Goal: Task Accomplishment & Management: Manage account settings

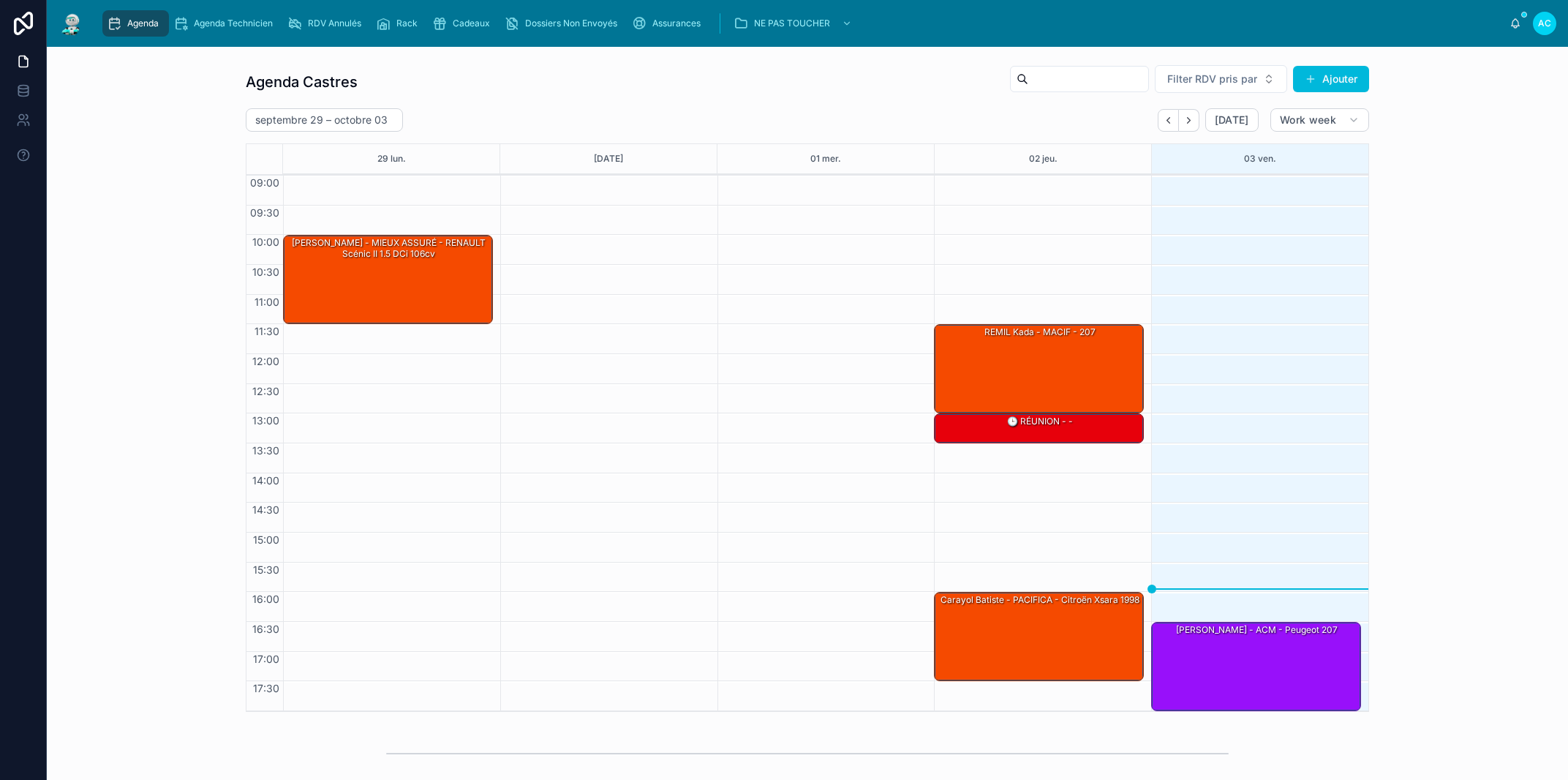
click at [1183, 116] on icon "Next" at bounding box center [1188, 120] width 11 height 11
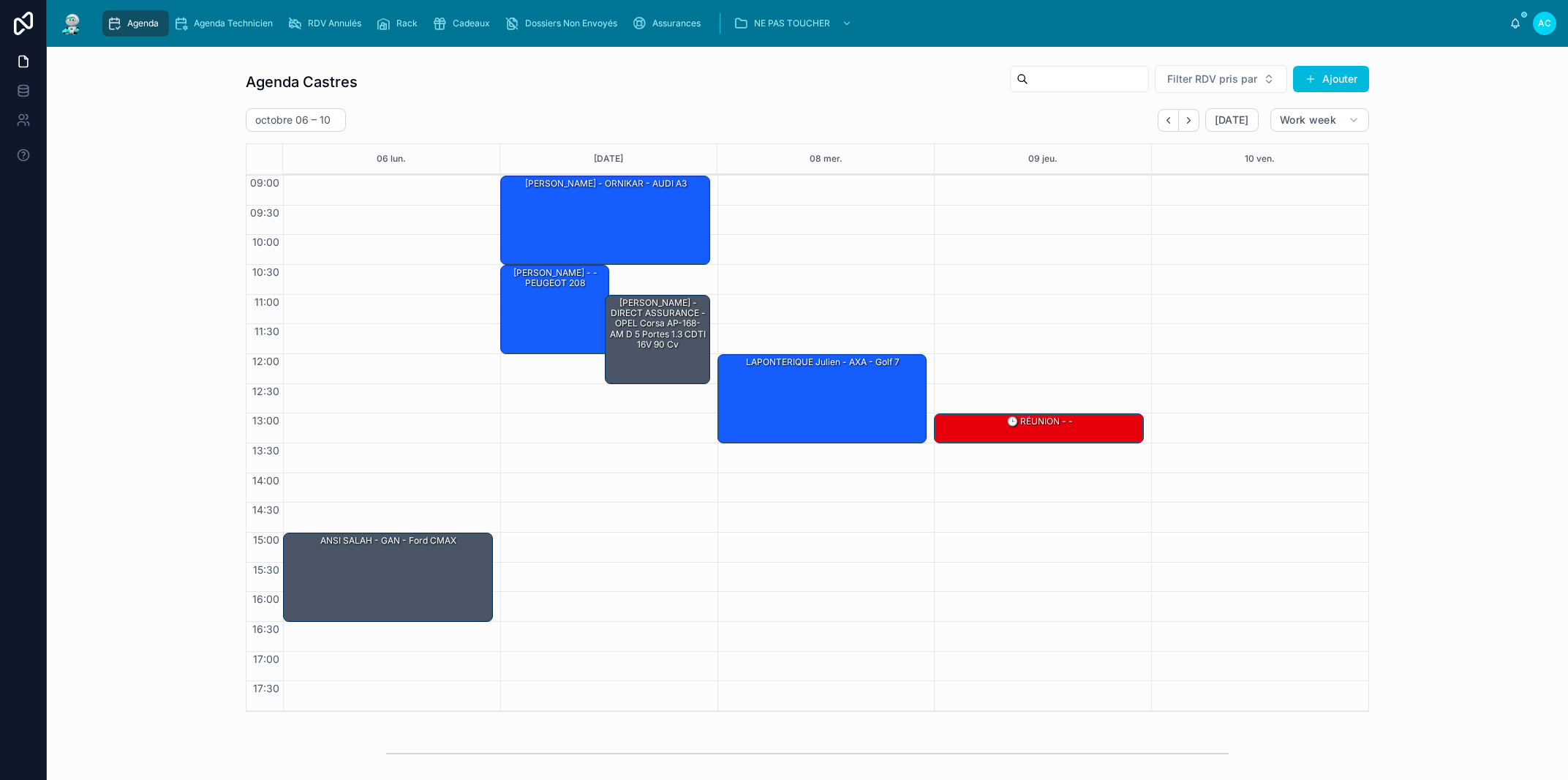
click at [537, 306] on div "[PERSON_NAME] - - PEUGEOT 208" at bounding box center [555, 308] width 105 height 86
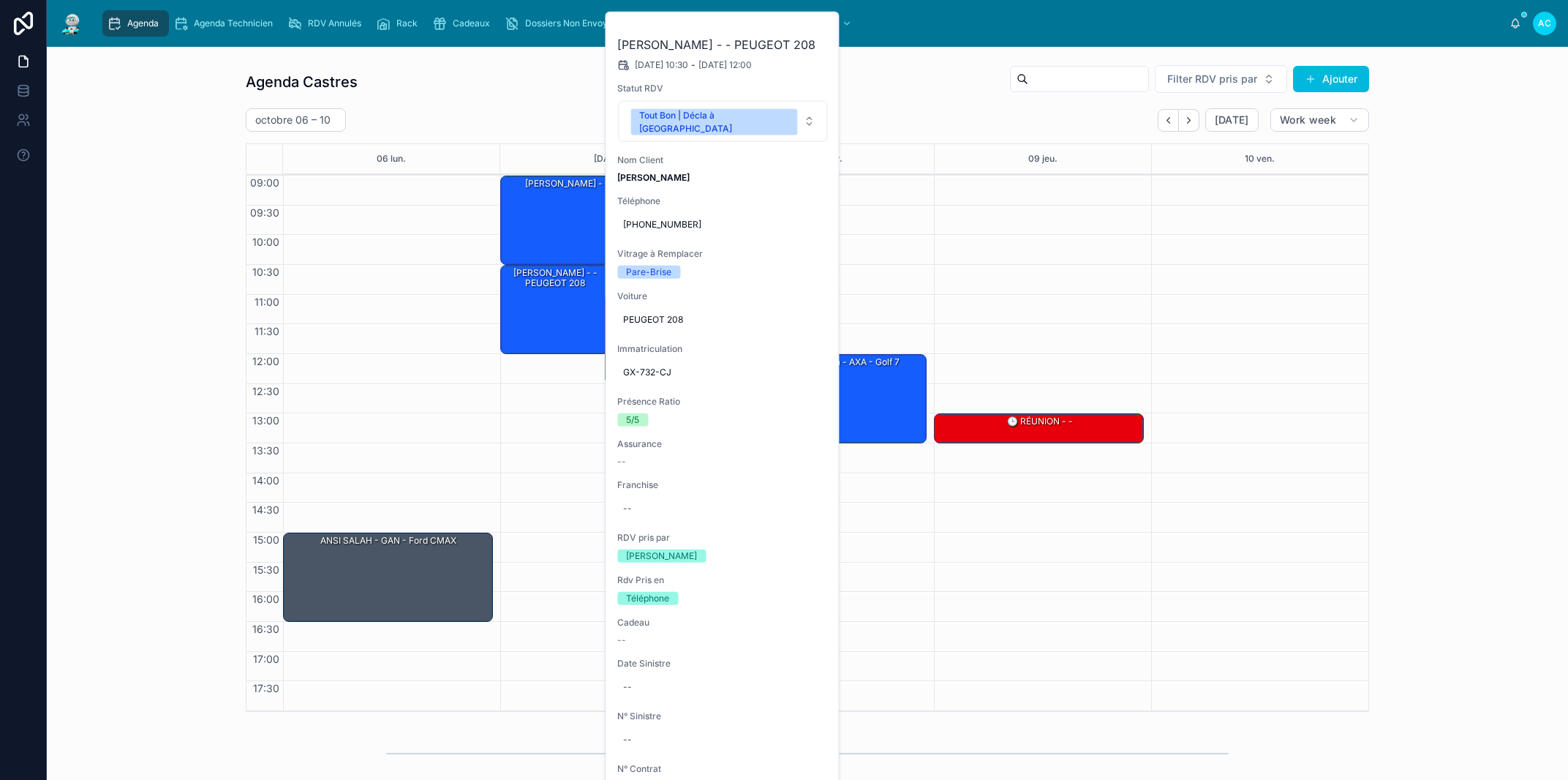
click at [0, 0] on icon at bounding box center [0, 0] width 0 height 0
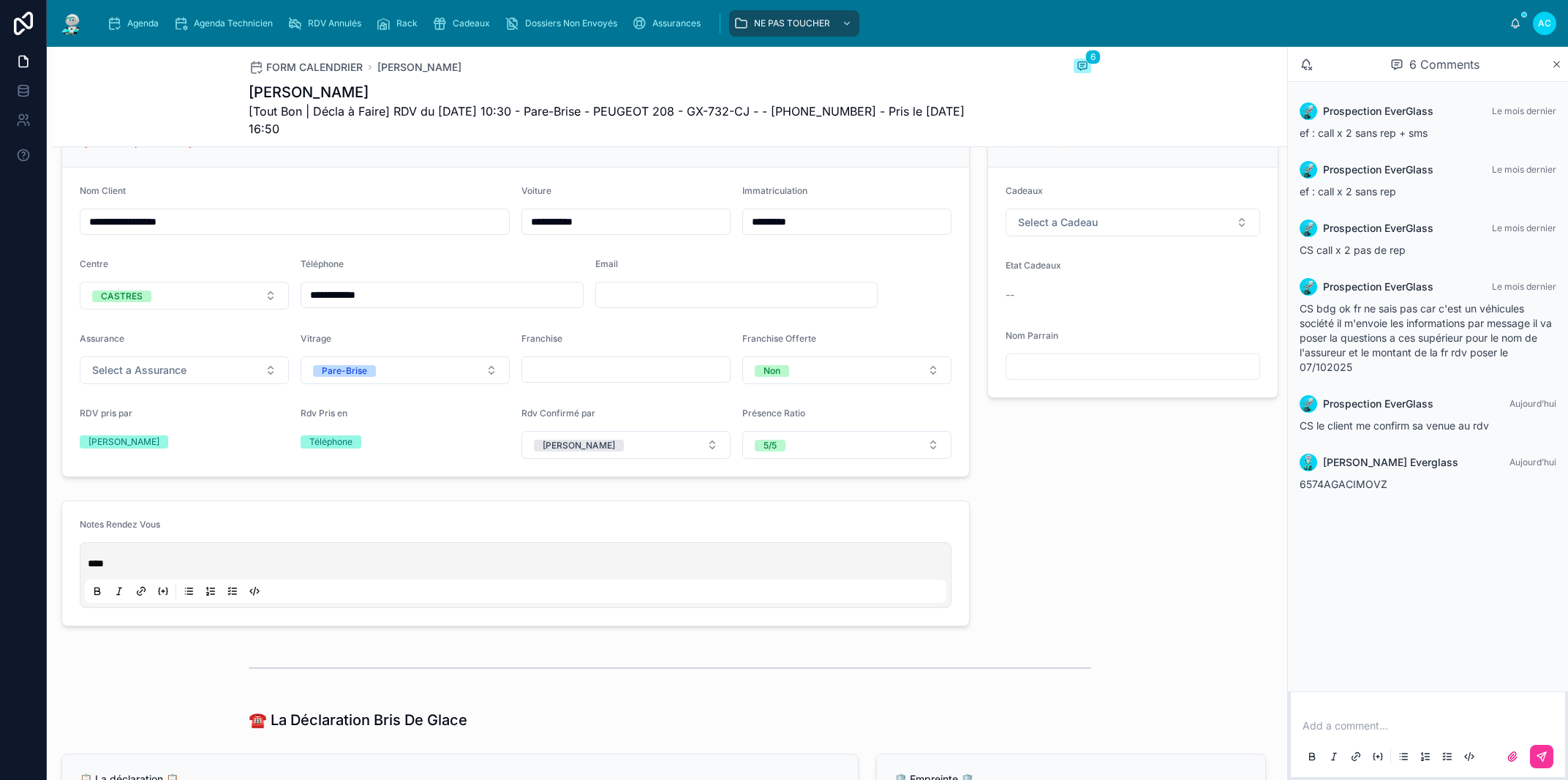
scroll to position [333, 0]
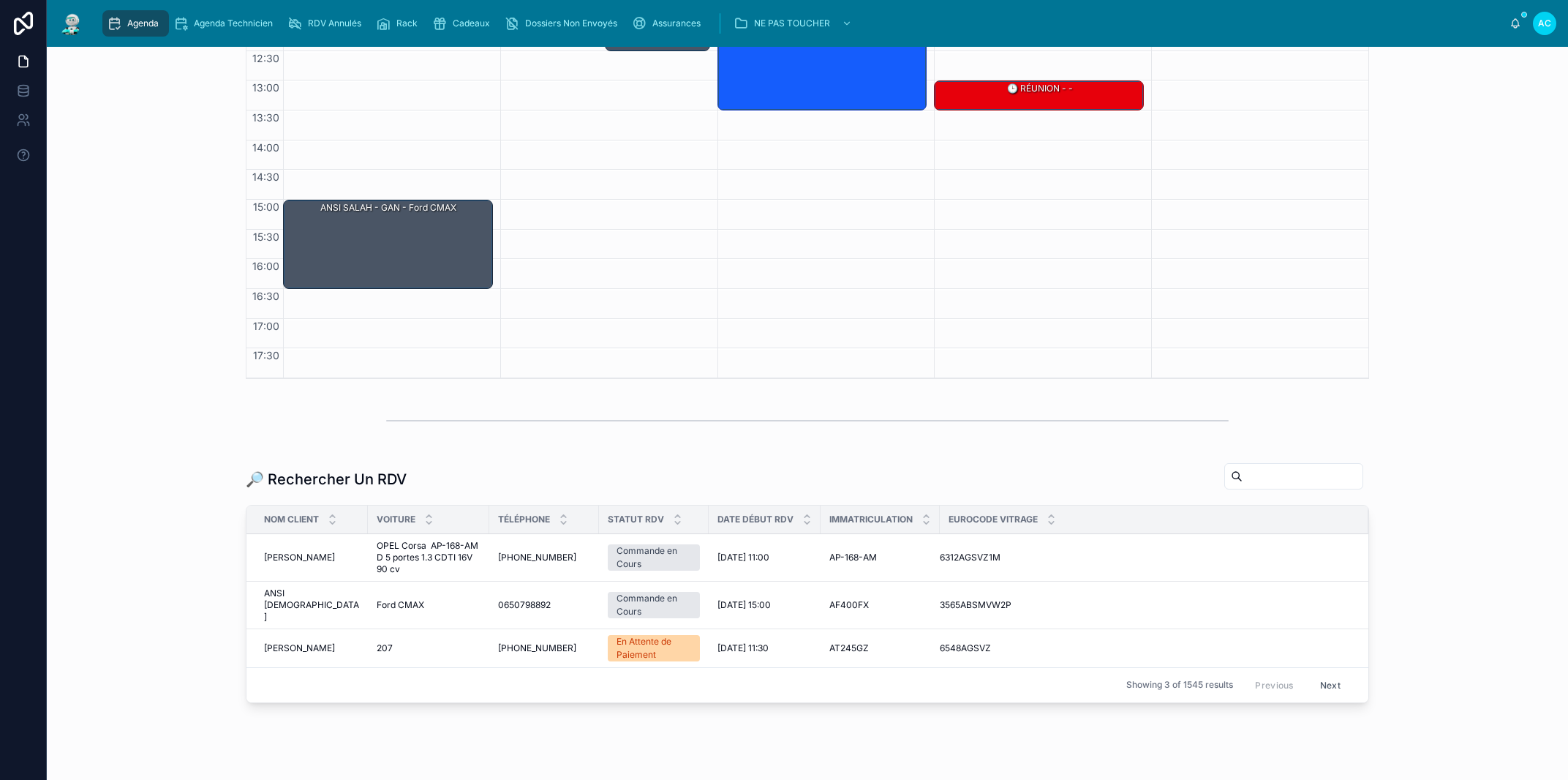
click at [131, 20] on span "Agenda" at bounding box center [143, 23] width 31 height 11
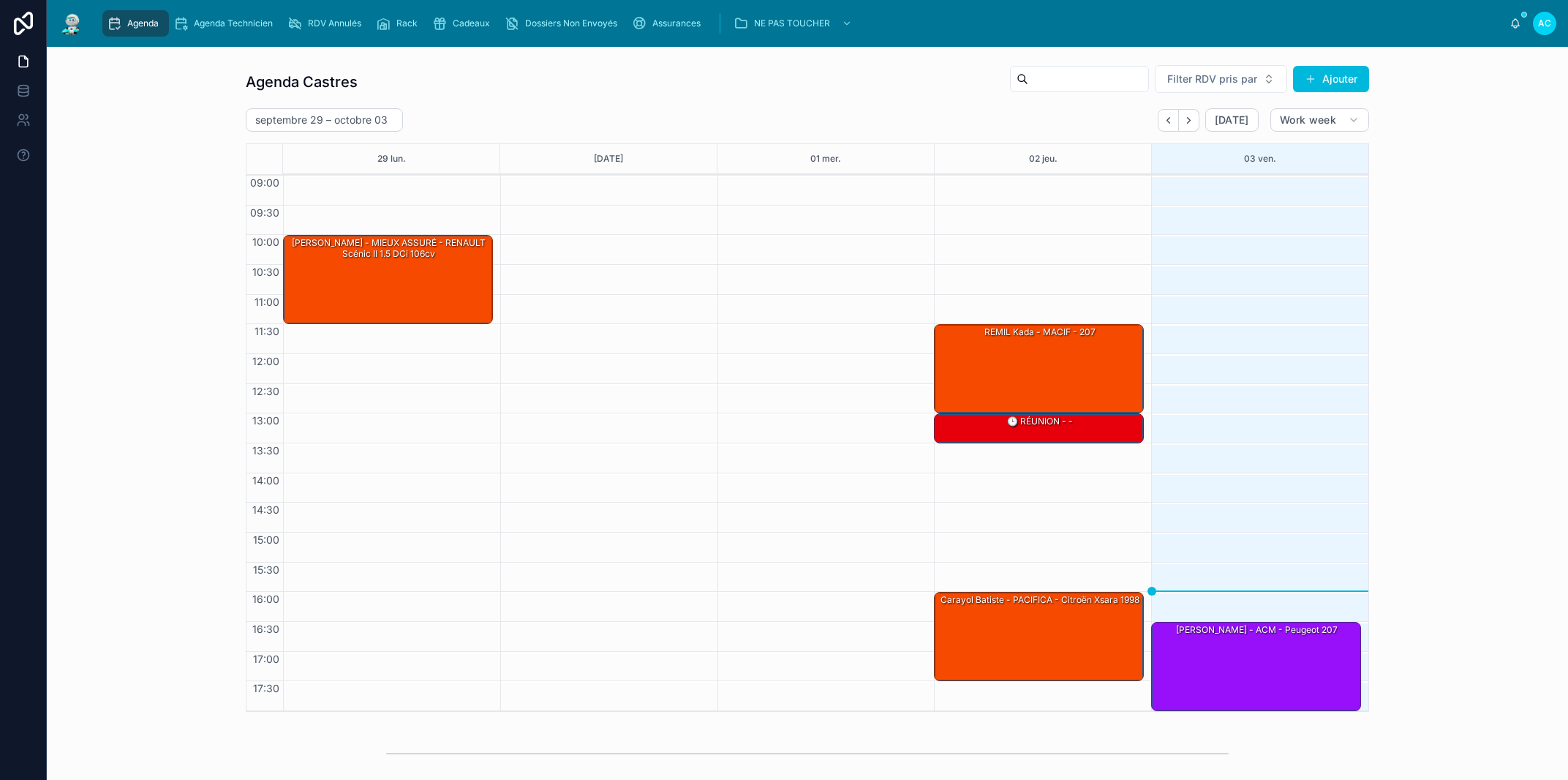
click at [1191, 118] on button "Next" at bounding box center [1189, 120] width 20 height 23
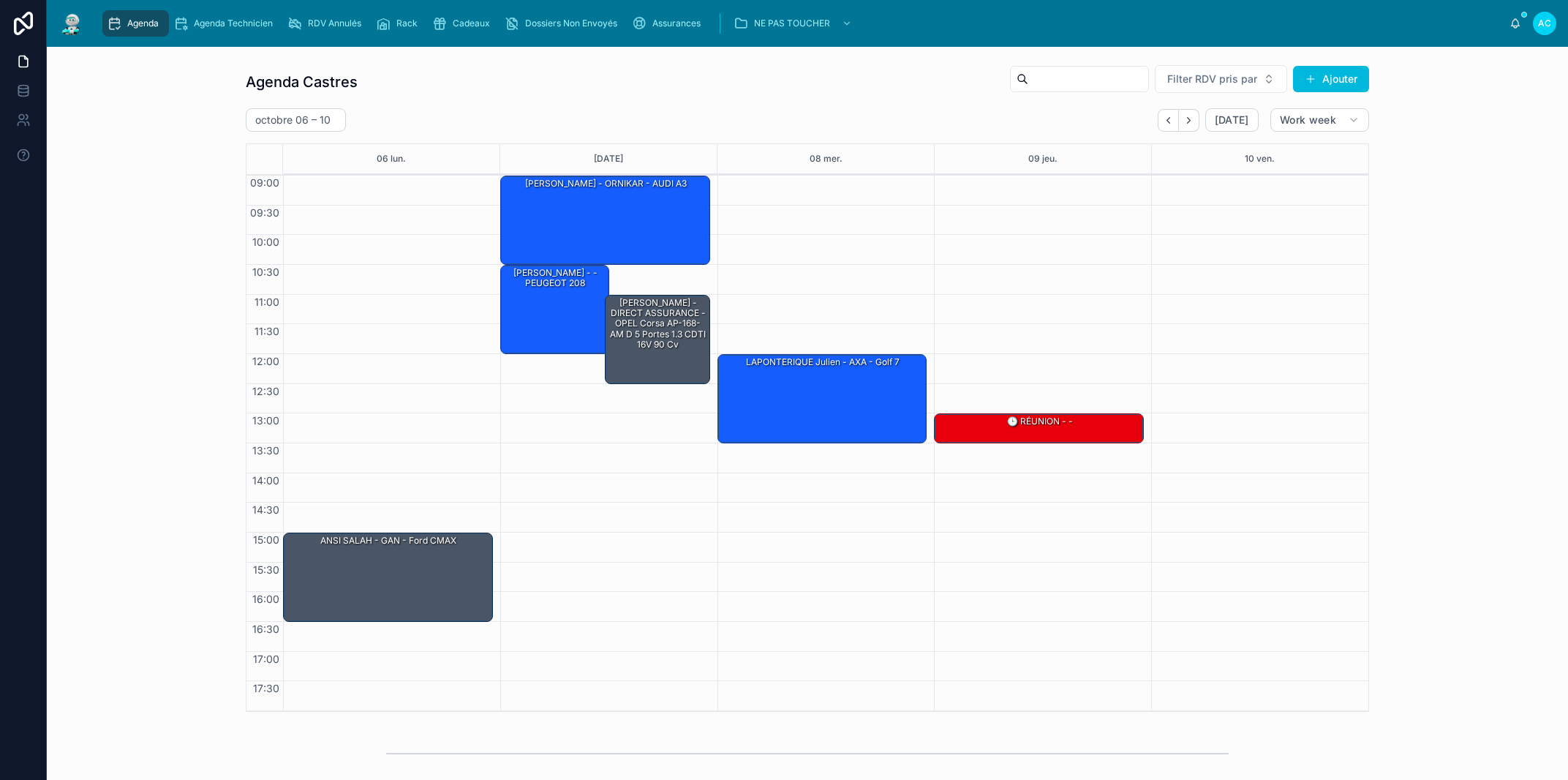
drag, startPoint x: 1168, startPoint y: 121, endPoint x: 1157, endPoint y: 145, distance: 26.4
click at [1167, 123] on icon "Back" at bounding box center [1167, 120] width 11 height 11
